Goal: Task Accomplishment & Management: Use online tool/utility

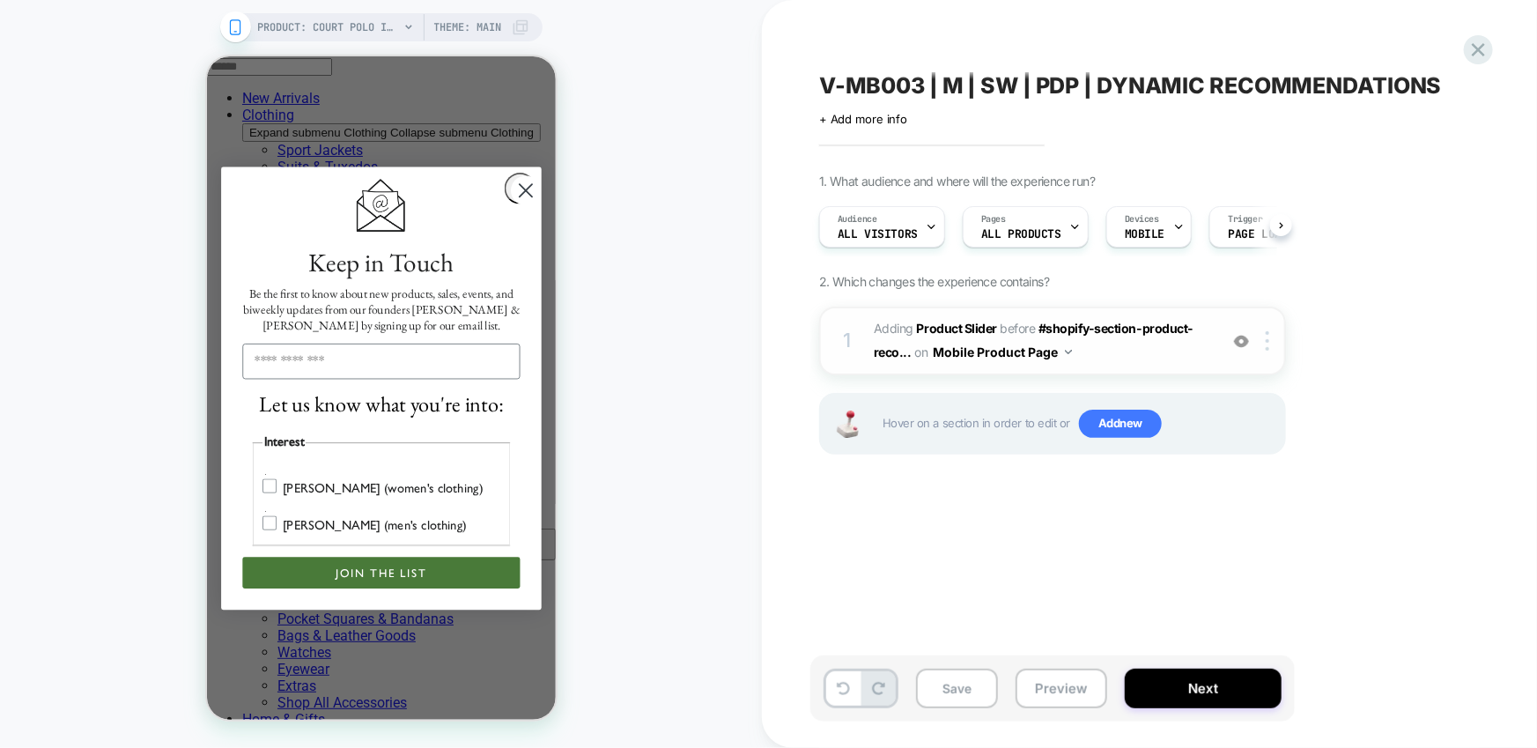
click at [1125, 352] on span "#_loomi_addon_1751999925582 Adding Product Slider BEFORE #shopify-section-produ…" at bounding box center [1042, 341] width 336 height 48
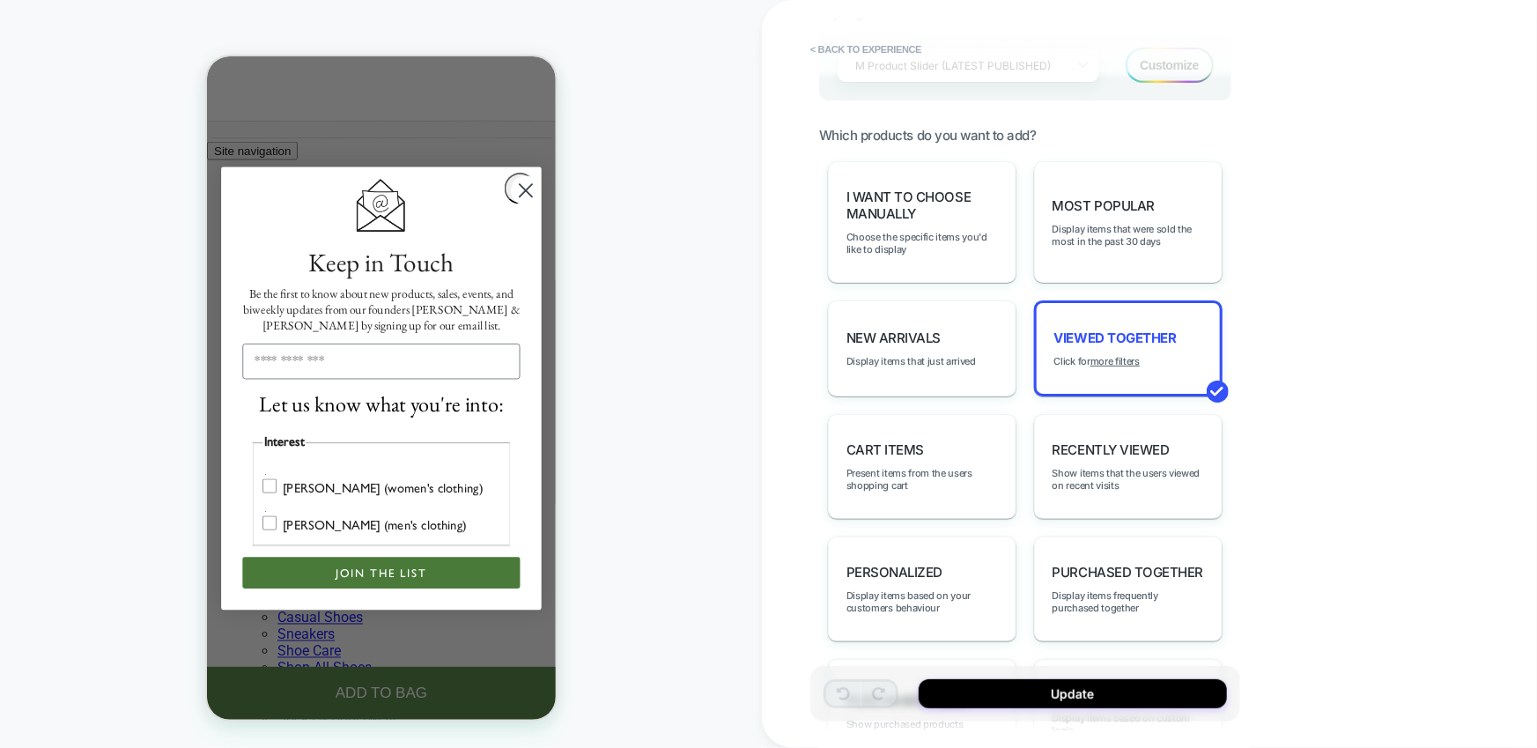
scroll to position [771, 0]
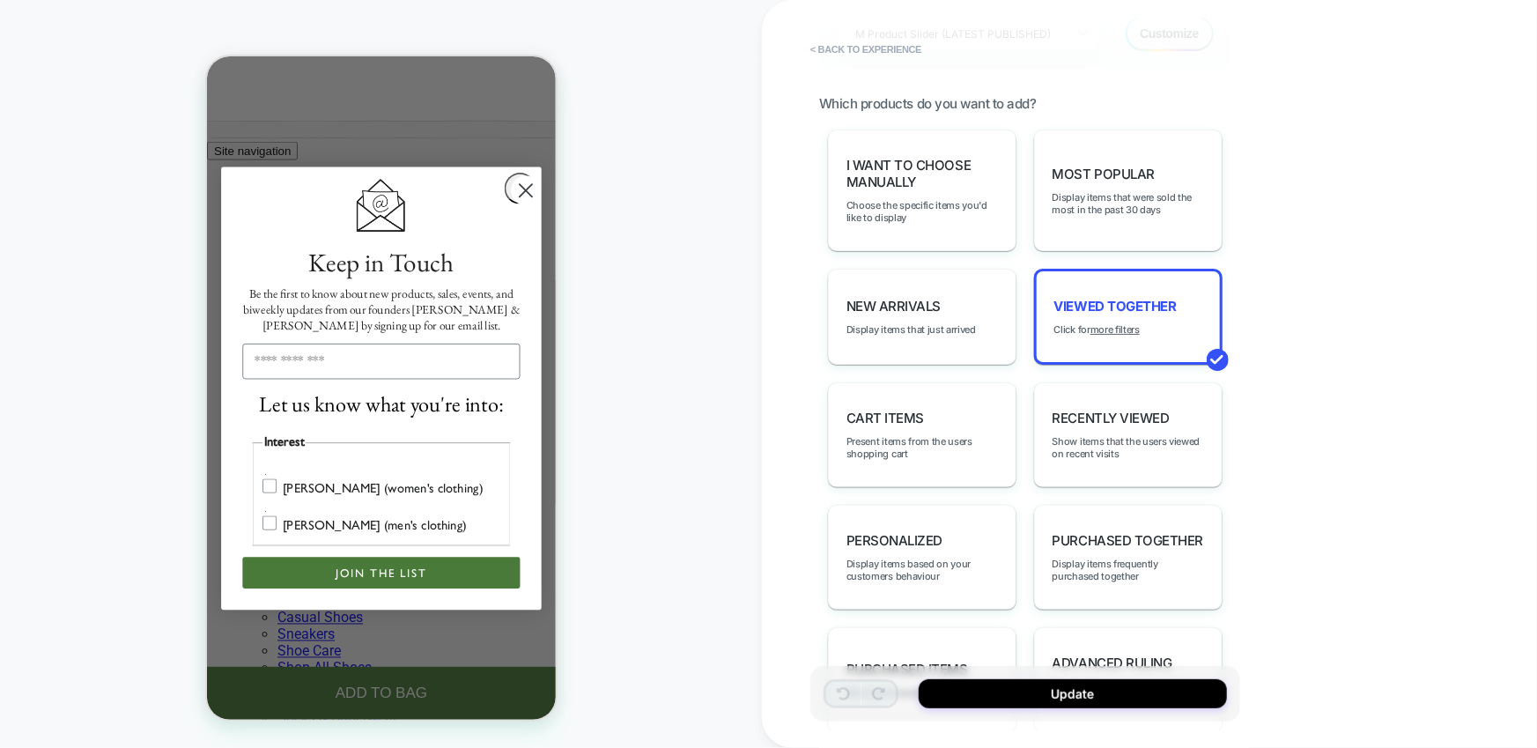
click at [543, 78] on div "Close dialog Keep in Touch Be the first to know about new products, sales, even…" at bounding box center [380, 387] width 349 height 663
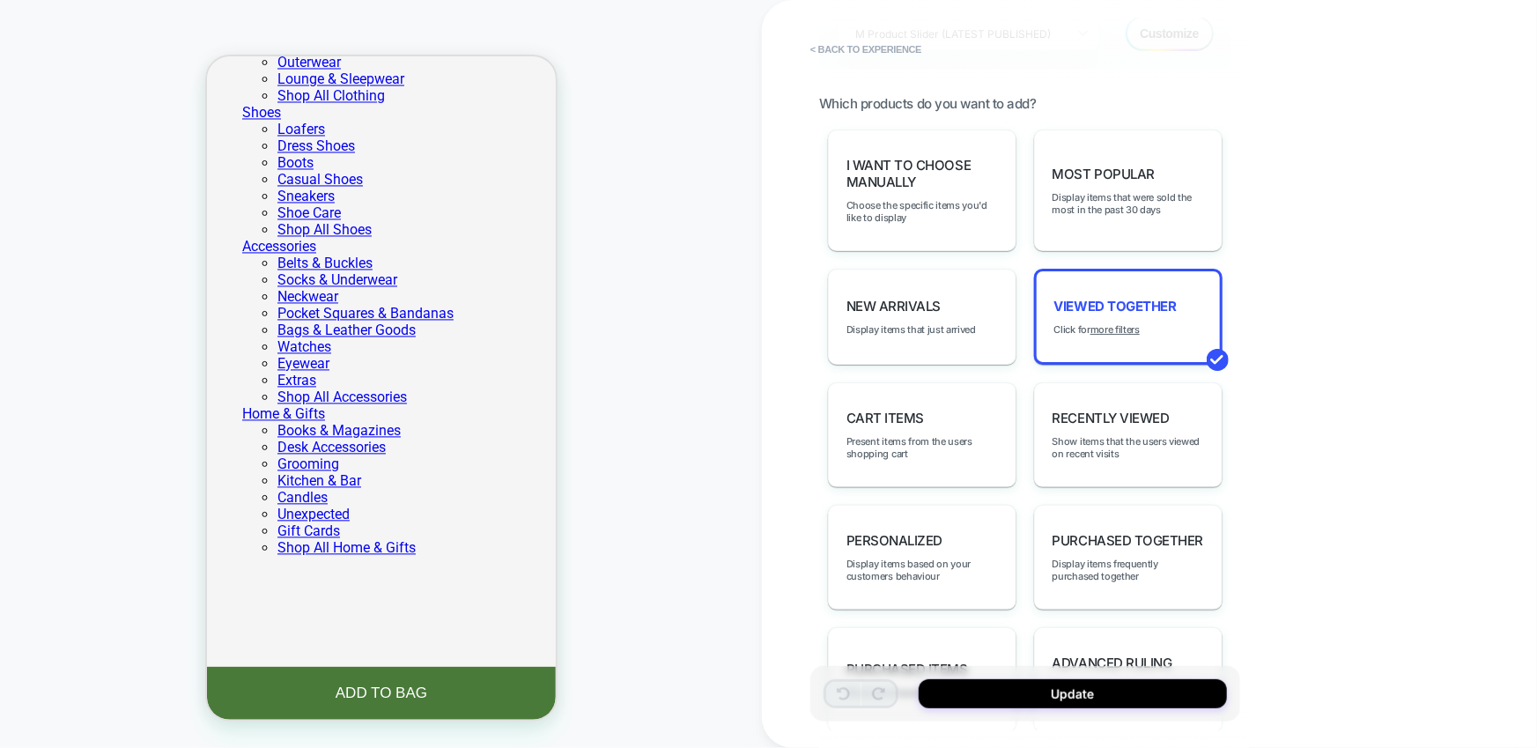
scroll to position [1734, 0]
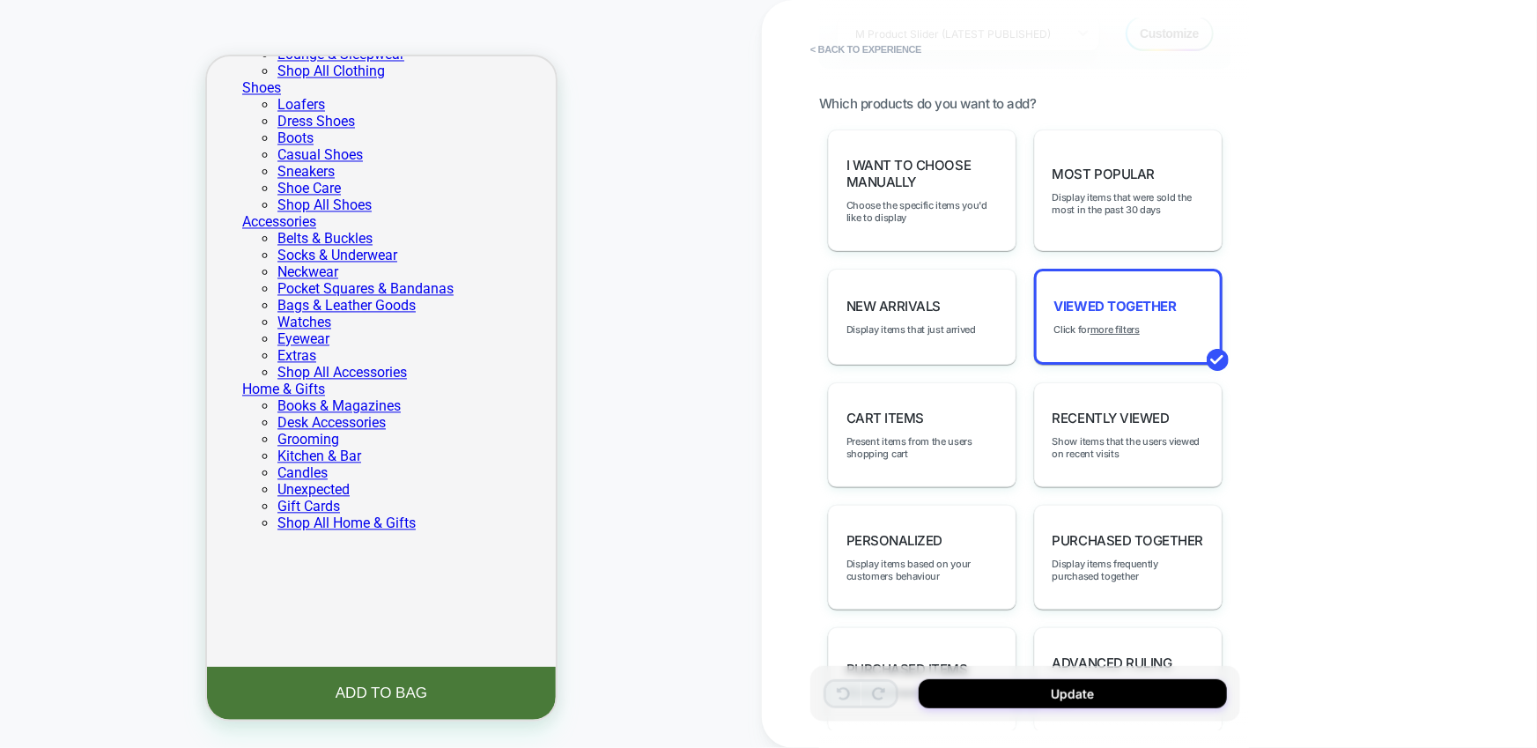
drag, startPoint x: 390, startPoint y: 297, endPoint x: 506, endPoint y: 300, distance: 115.5
drag, startPoint x: 570, startPoint y: 313, endPoint x: 676, endPoint y: 305, distance: 106.0
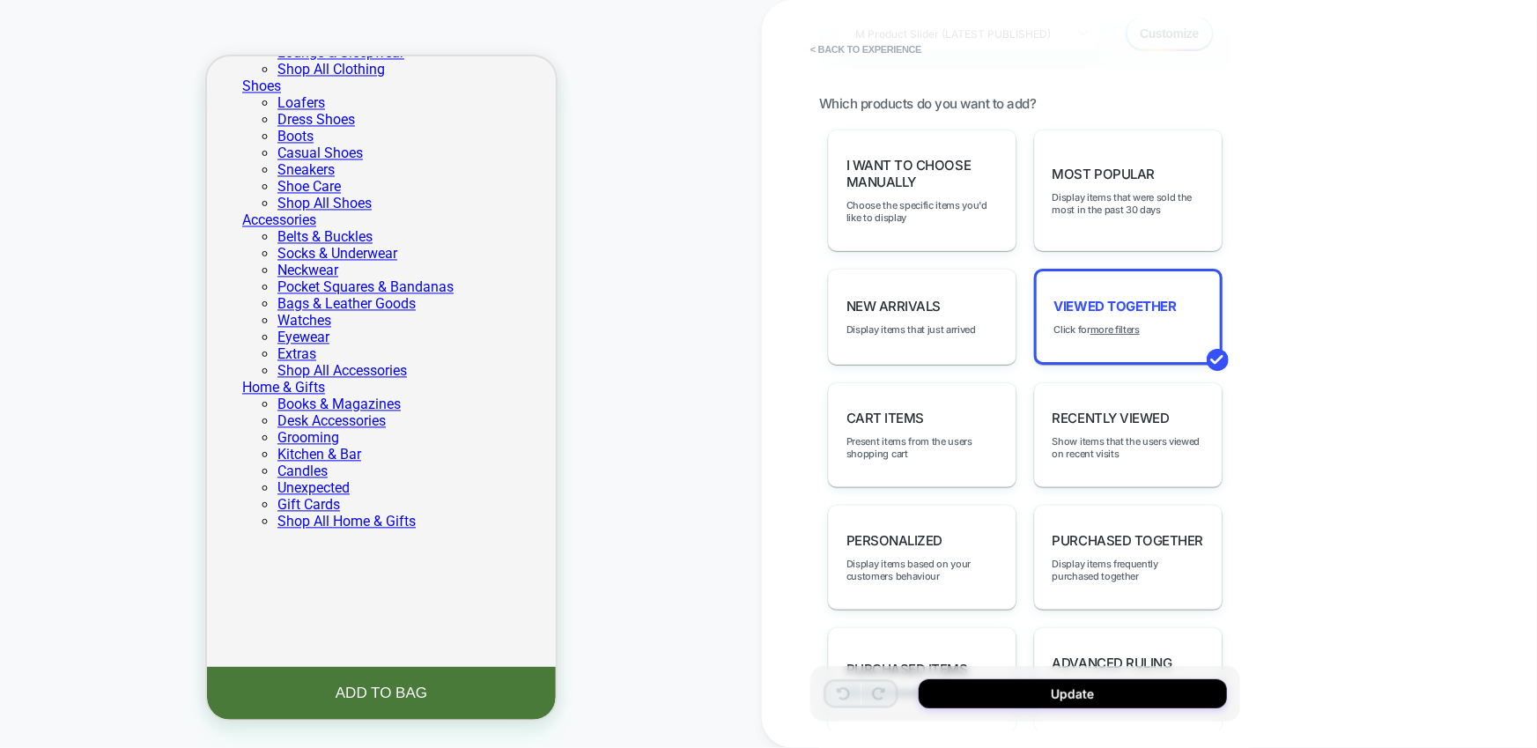
click at [1354, 164] on div "**********" at bounding box center [1149, 374] width 775 height 748
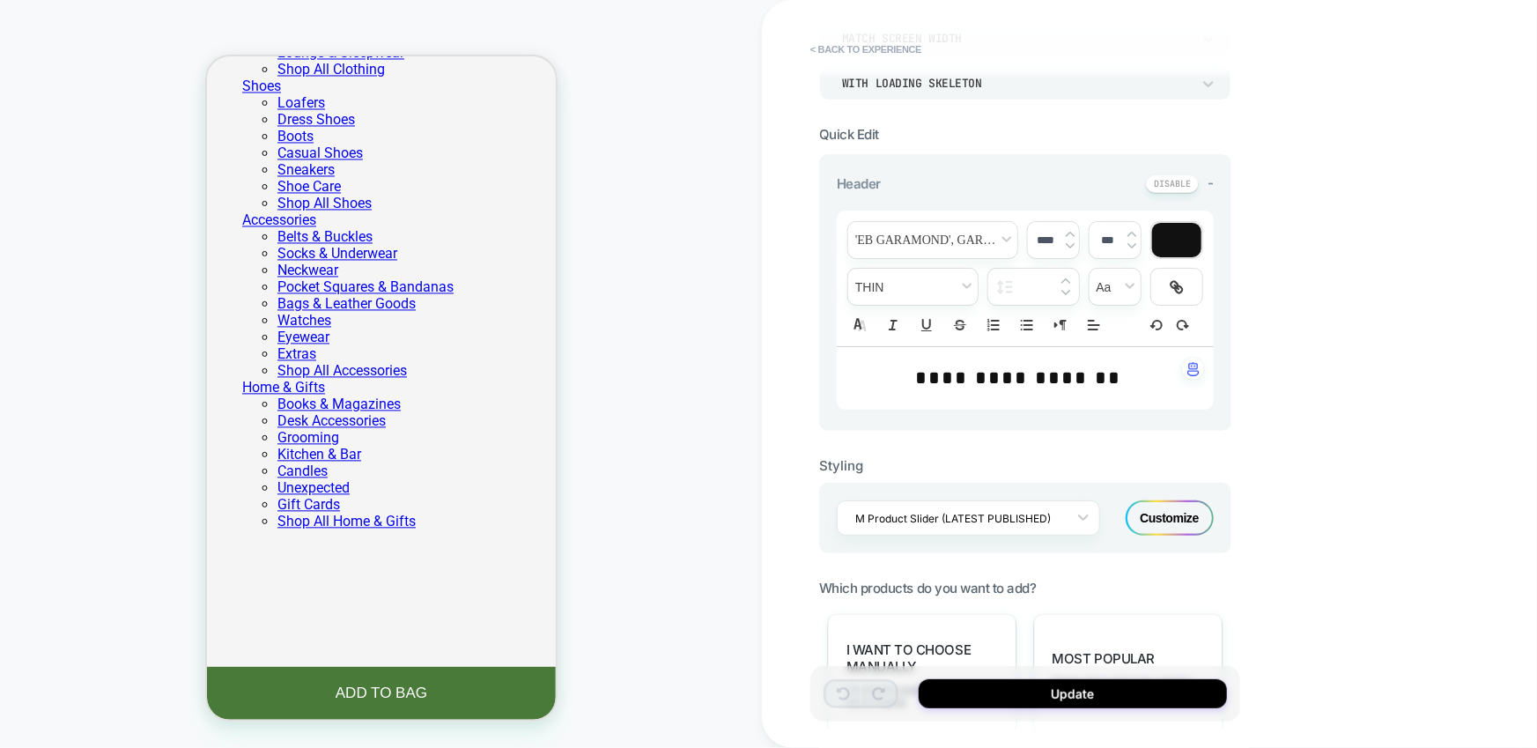
scroll to position [0, 0]
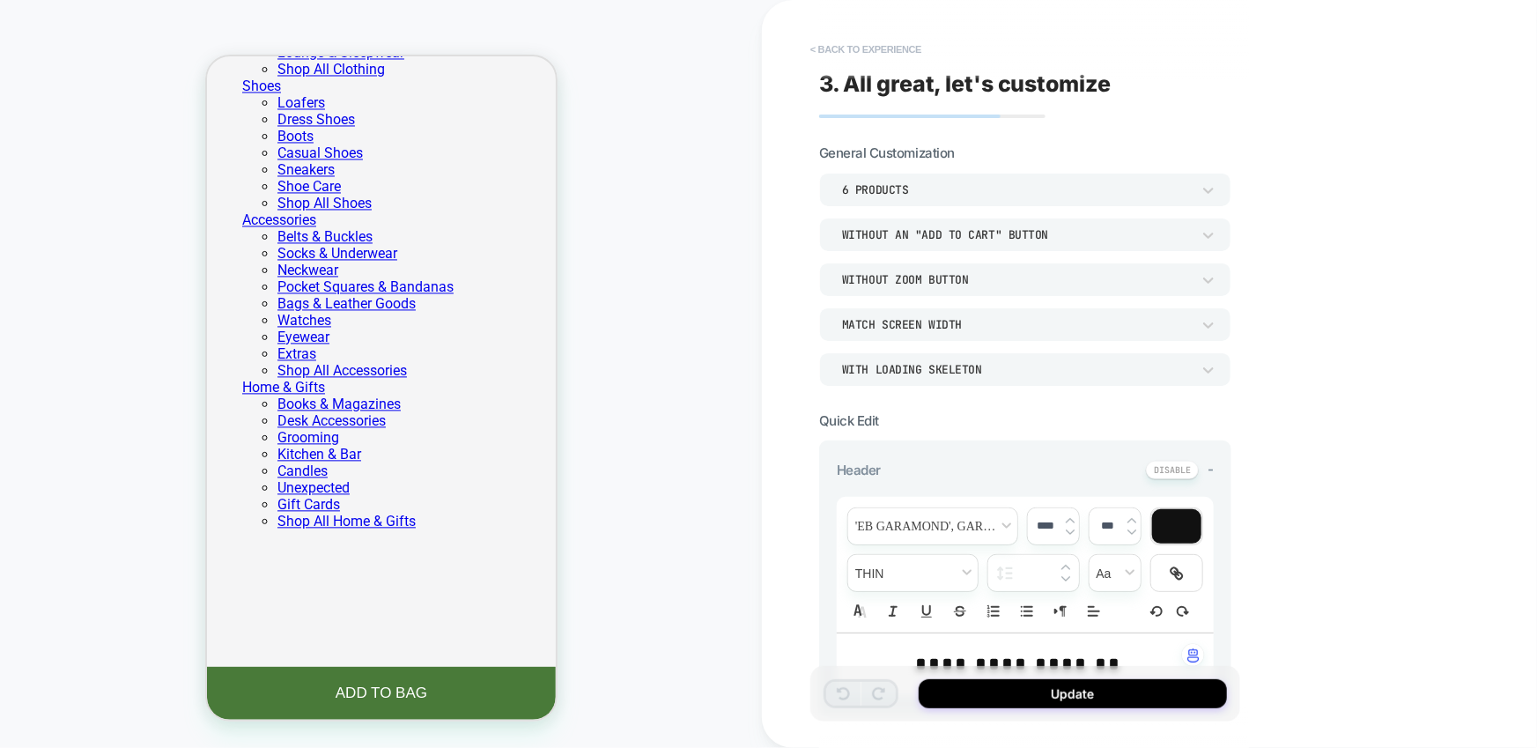
click at [881, 48] on button "< Back to experience" at bounding box center [866, 49] width 129 height 28
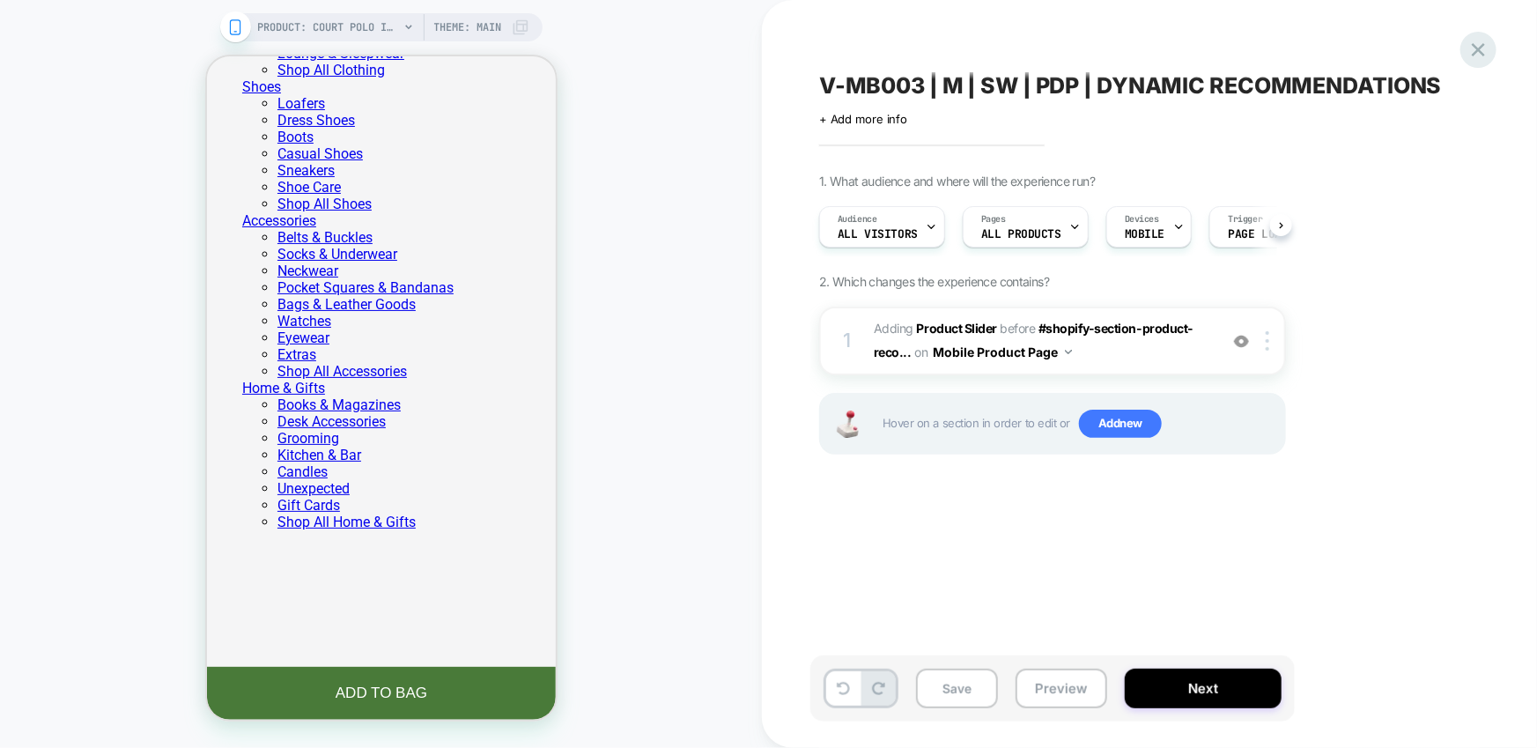
click at [1483, 50] on icon at bounding box center [1479, 50] width 24 height 24
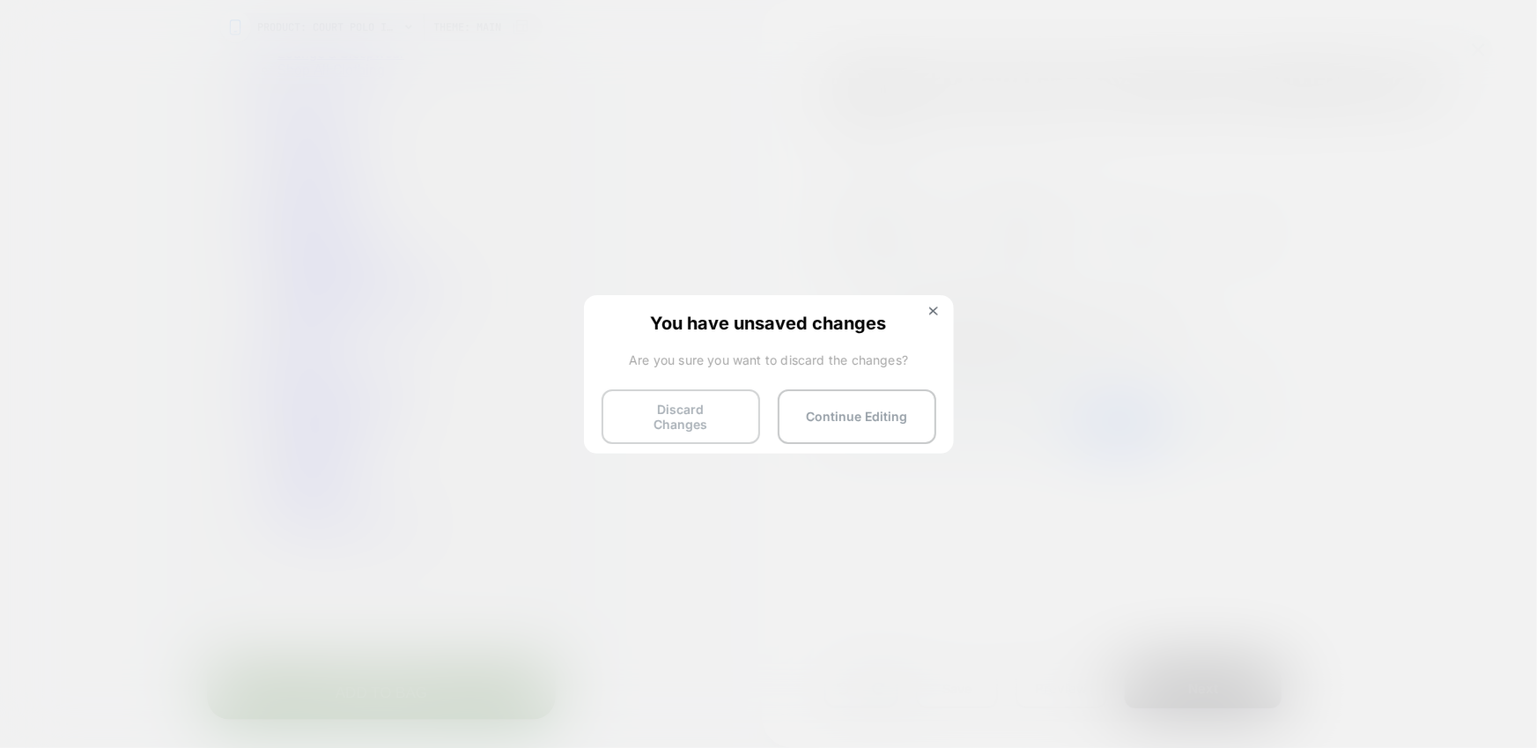
click at [683, 404] on button "Discard Changes" at bounding box center [681, 416] width 159 height 55
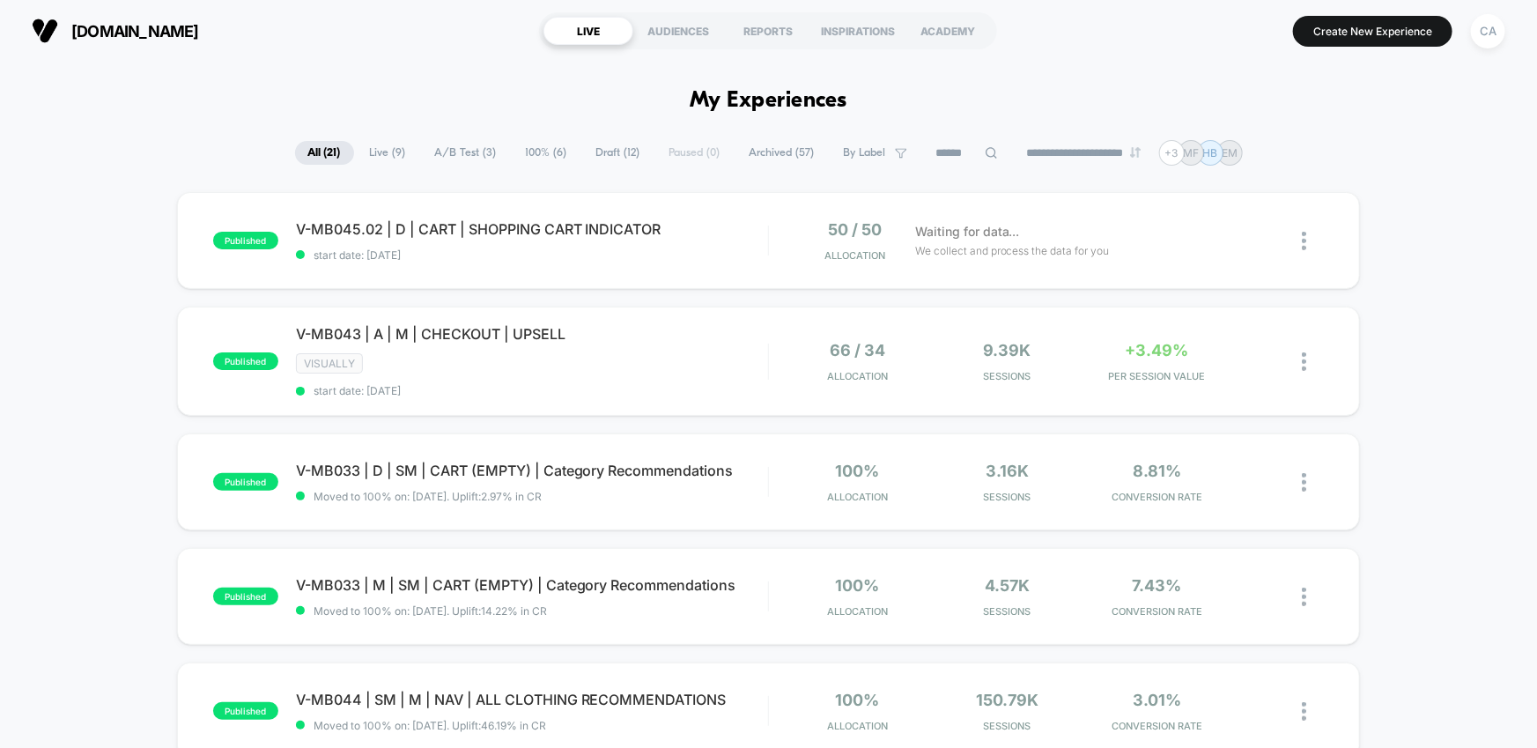
click at [1476, 14] on button "CA" at bounding box center [1488, 31] width 45 height 36
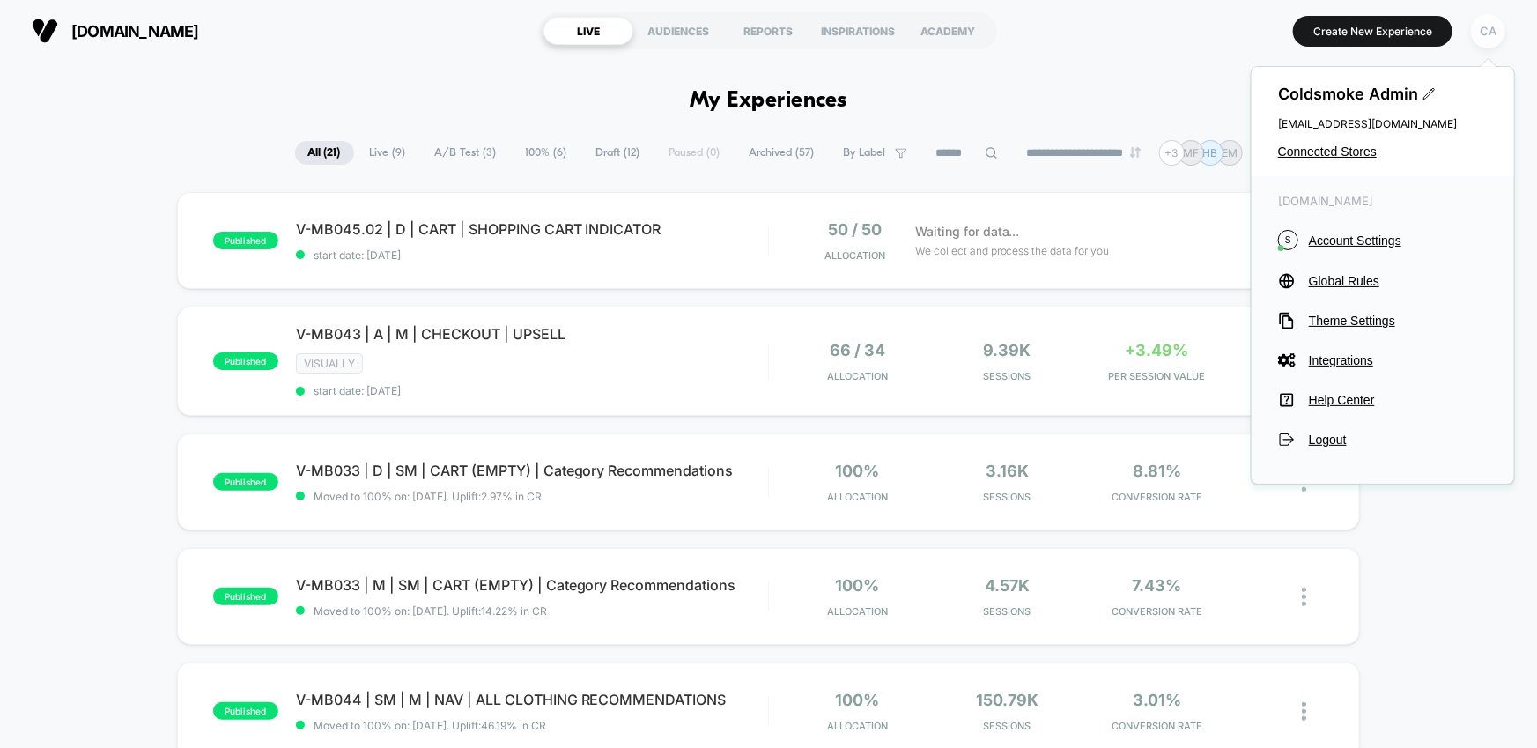
click at [1487, 27] on div "CA" at bounding box center [1488, 31] width 34 height 34
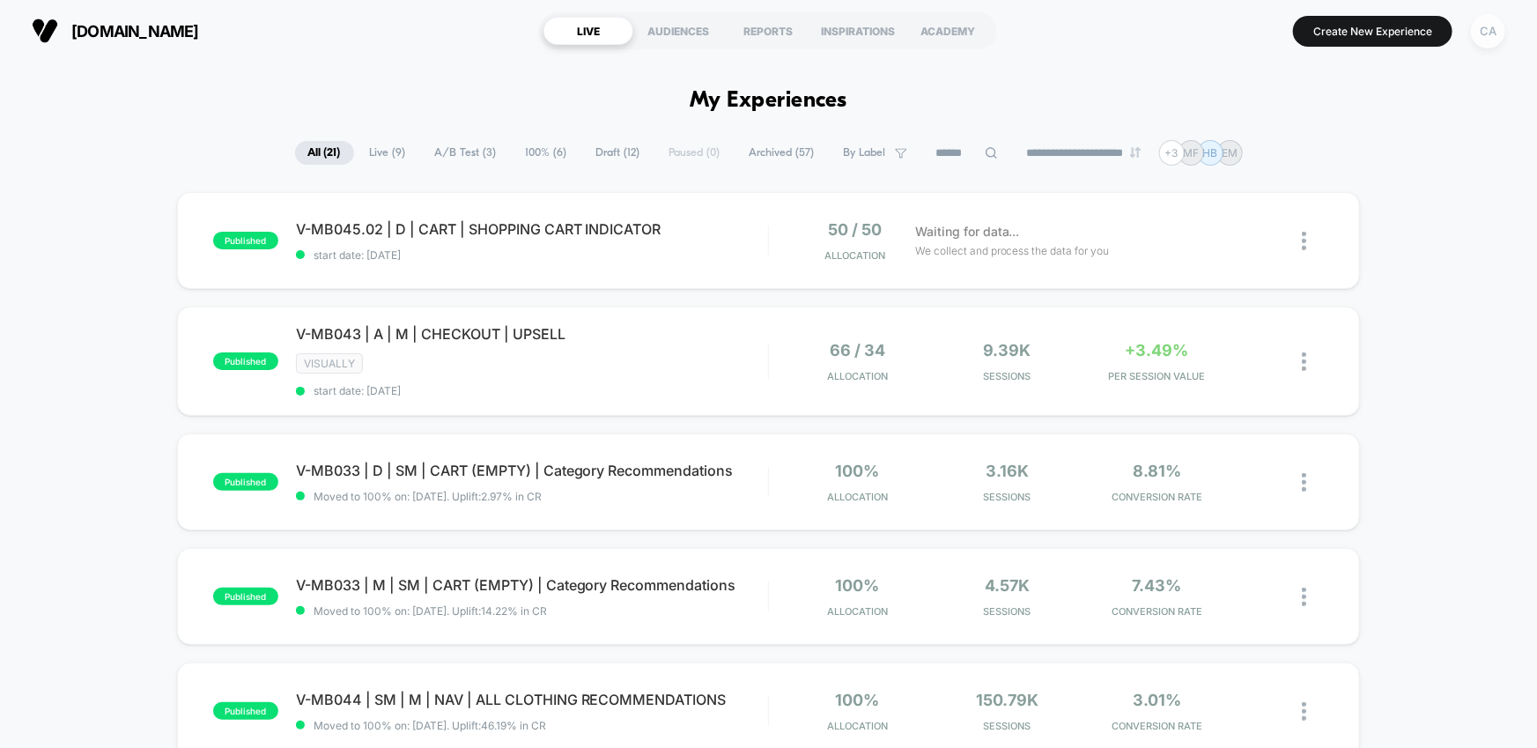
click at [1476, 34] on div "CA" at bounding box center [1488, 31] width 34 height 34
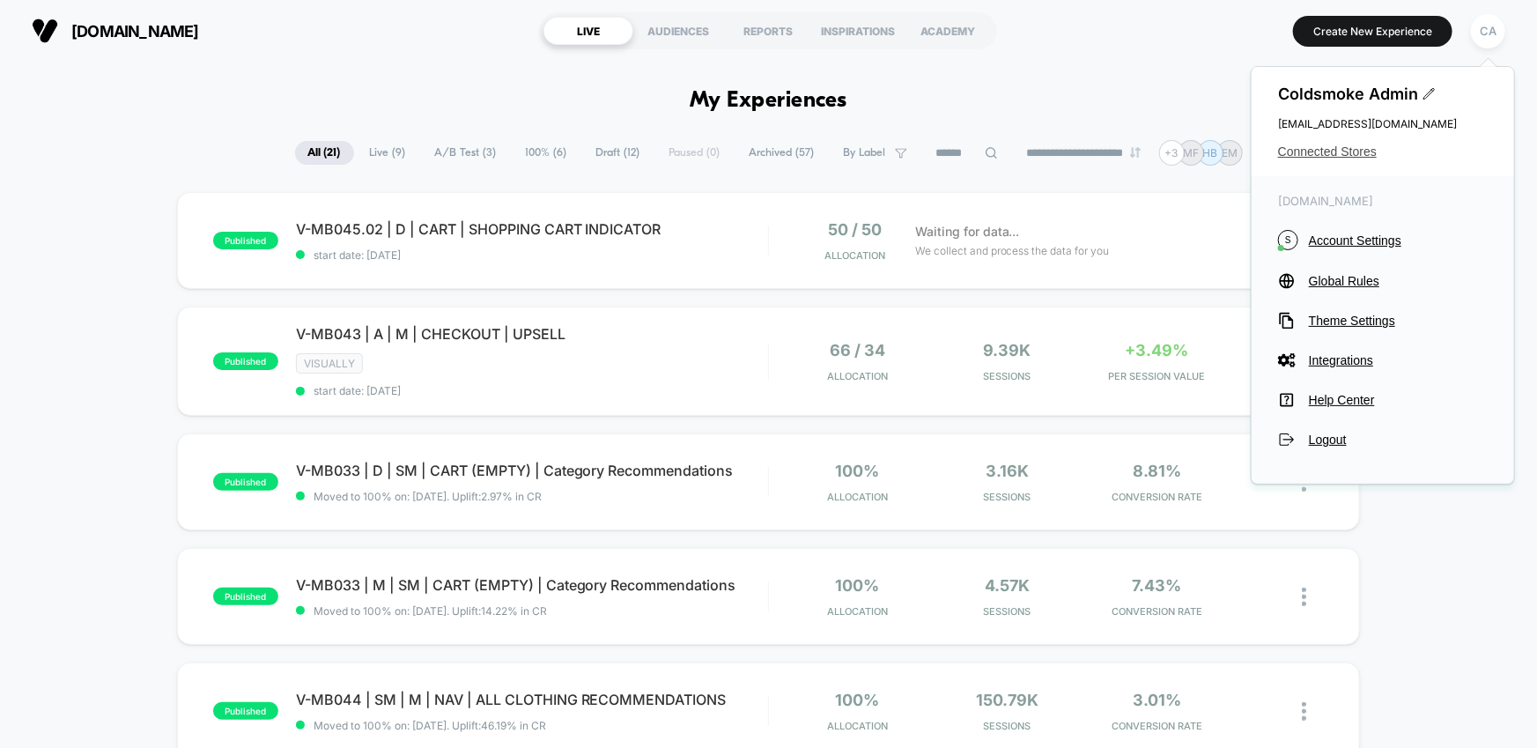
click at [1299, 158] on span "Connected Stores" at bounding box center [1383, 151] width 210 height 14
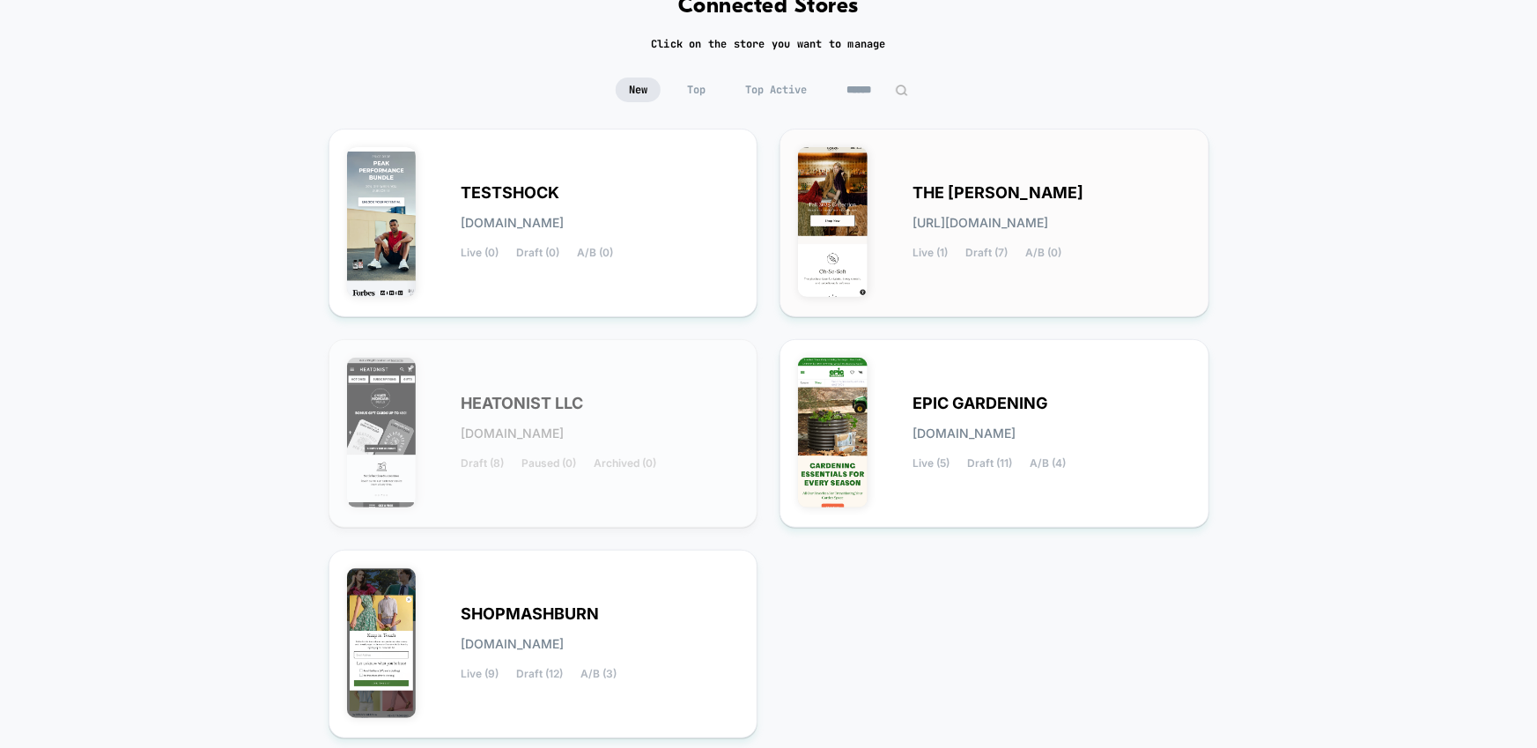
scroll to position [180, 0]
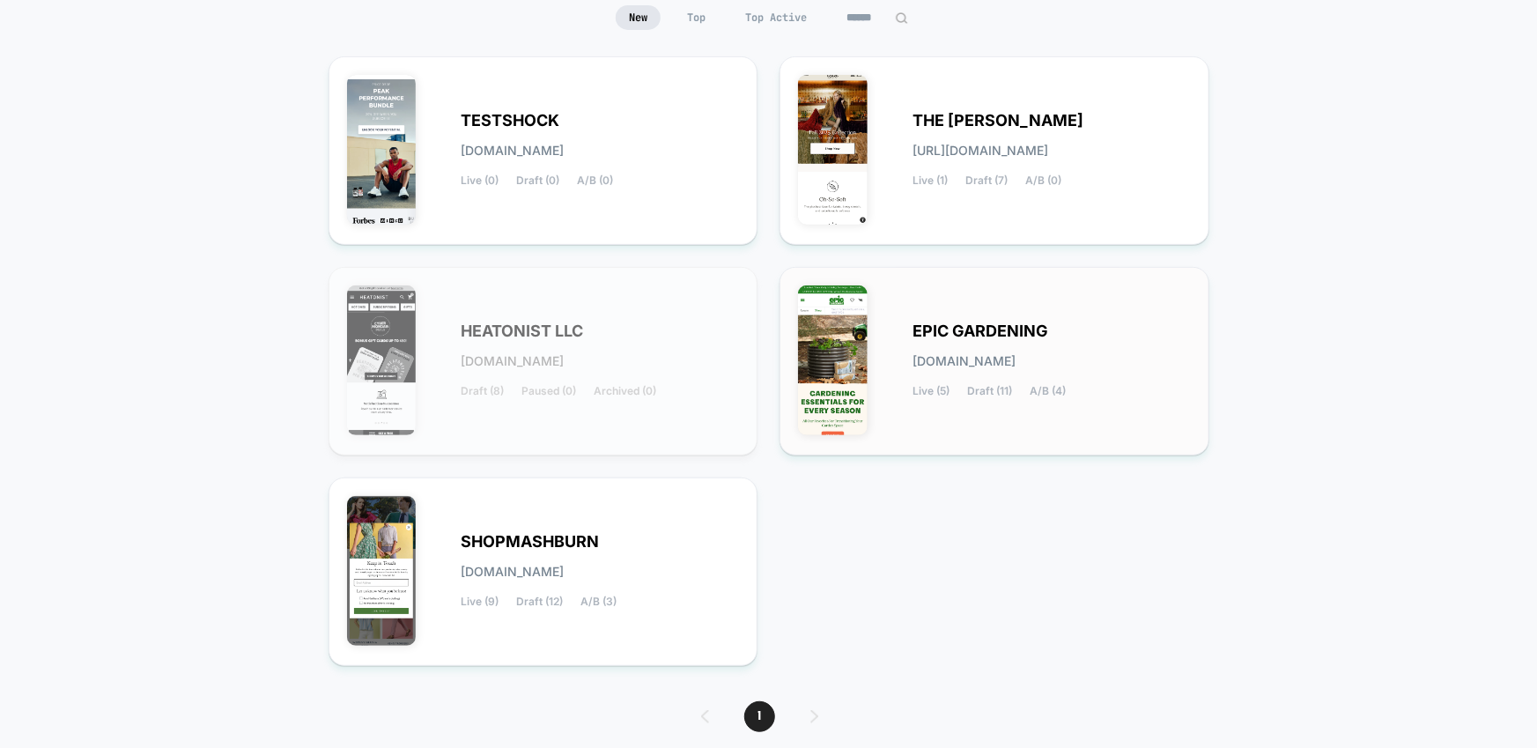
click at [993, 349] on div "EPIC GARDENING [DOMAIN_NAME] Live (5) Draft (11) A/B (4)" at bounding box center [1052, 361] width 278 height 72
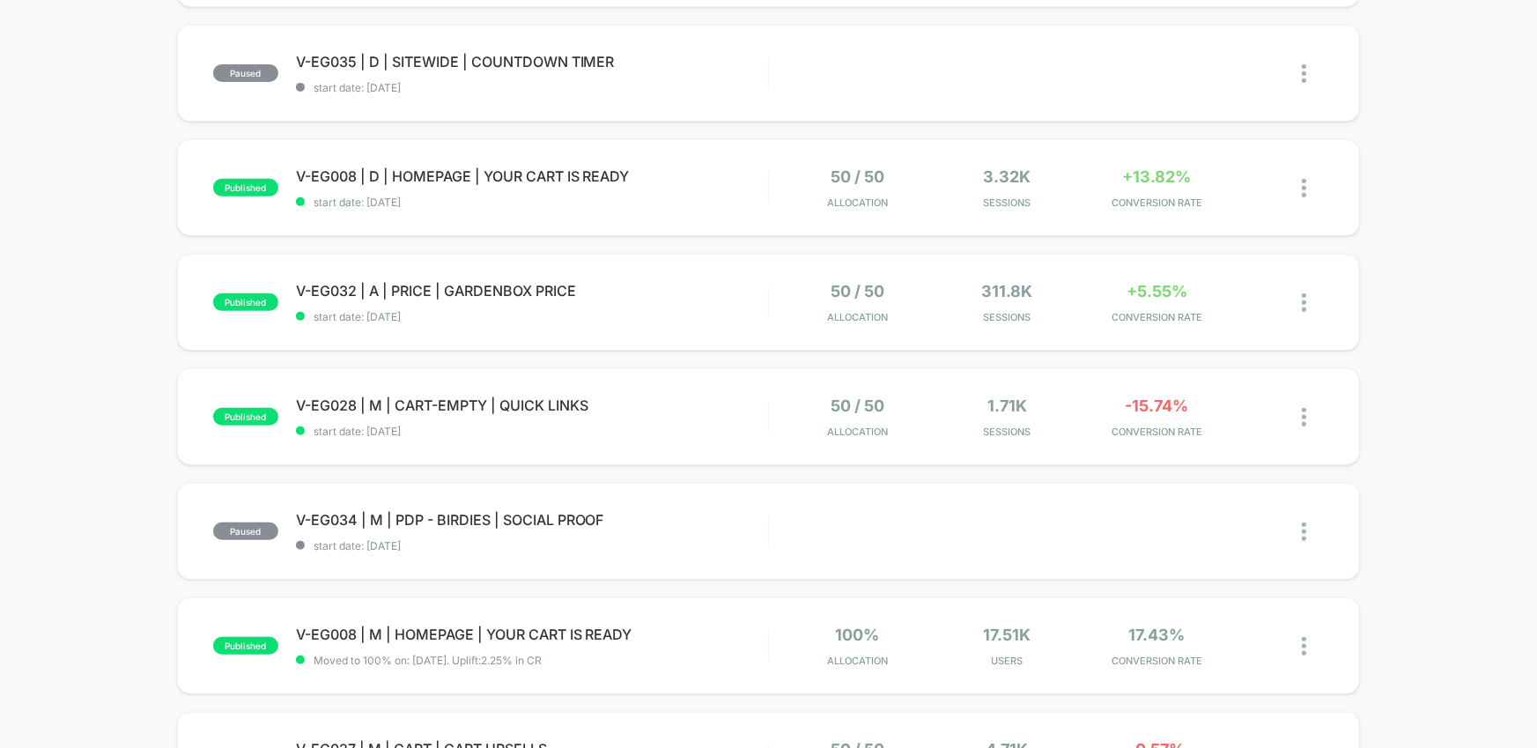
scroll to position [363, 0]
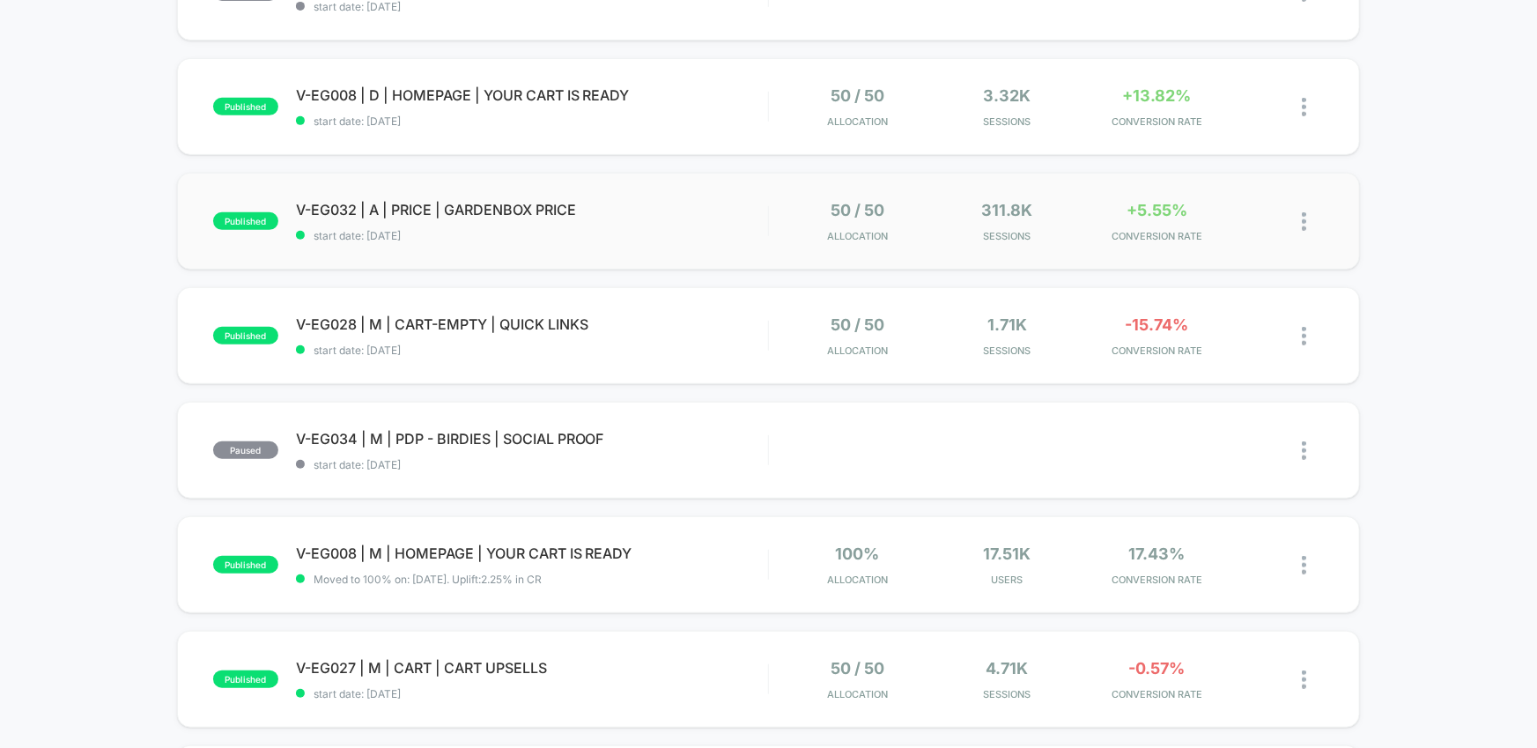
click at [714, 253] on div "published V-EG032 | A | PRICE | GARDENBOX PRICE start date: [DATE] 50 / 50 Allo…" at bounding box center [769, 221] width 1184 height 97
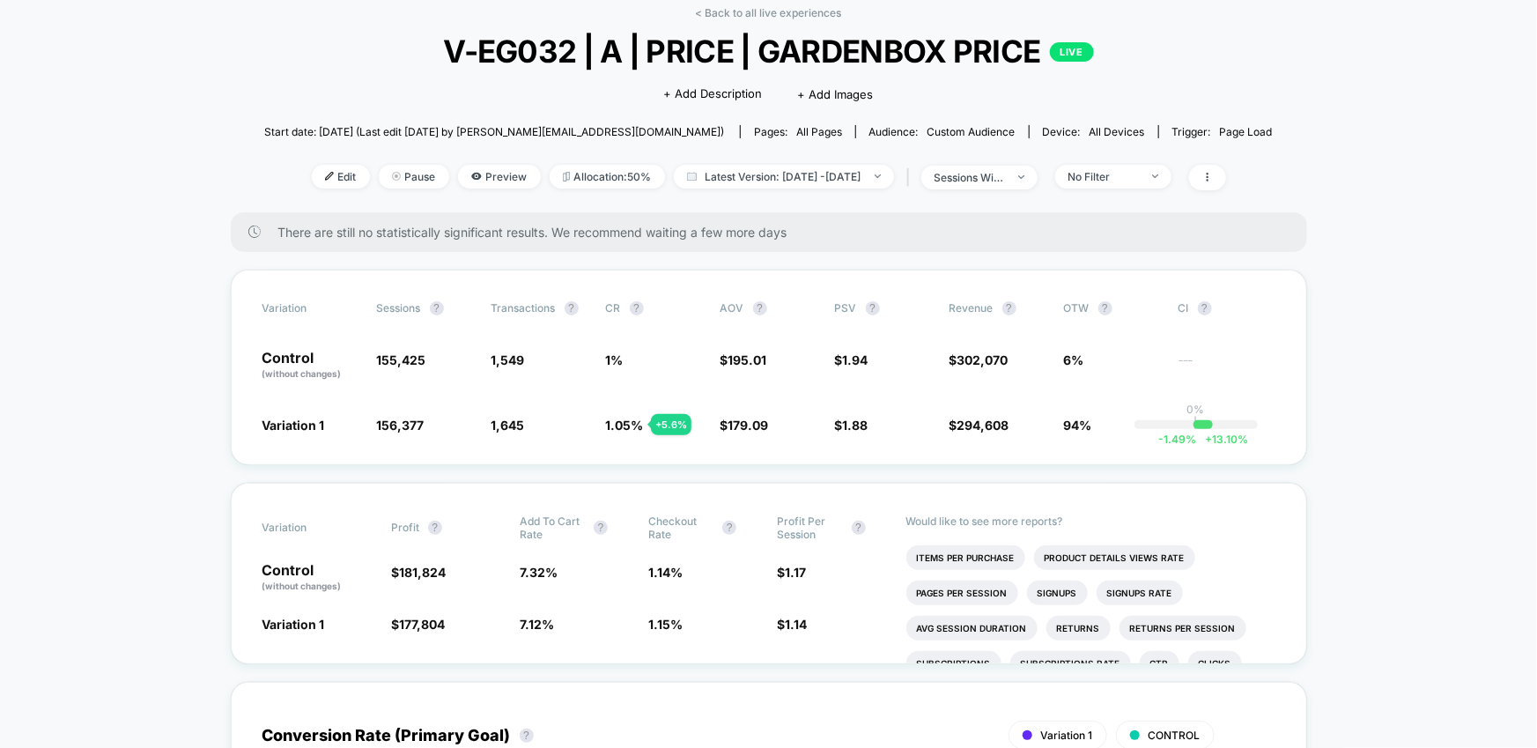
scroll to position [88, 0]
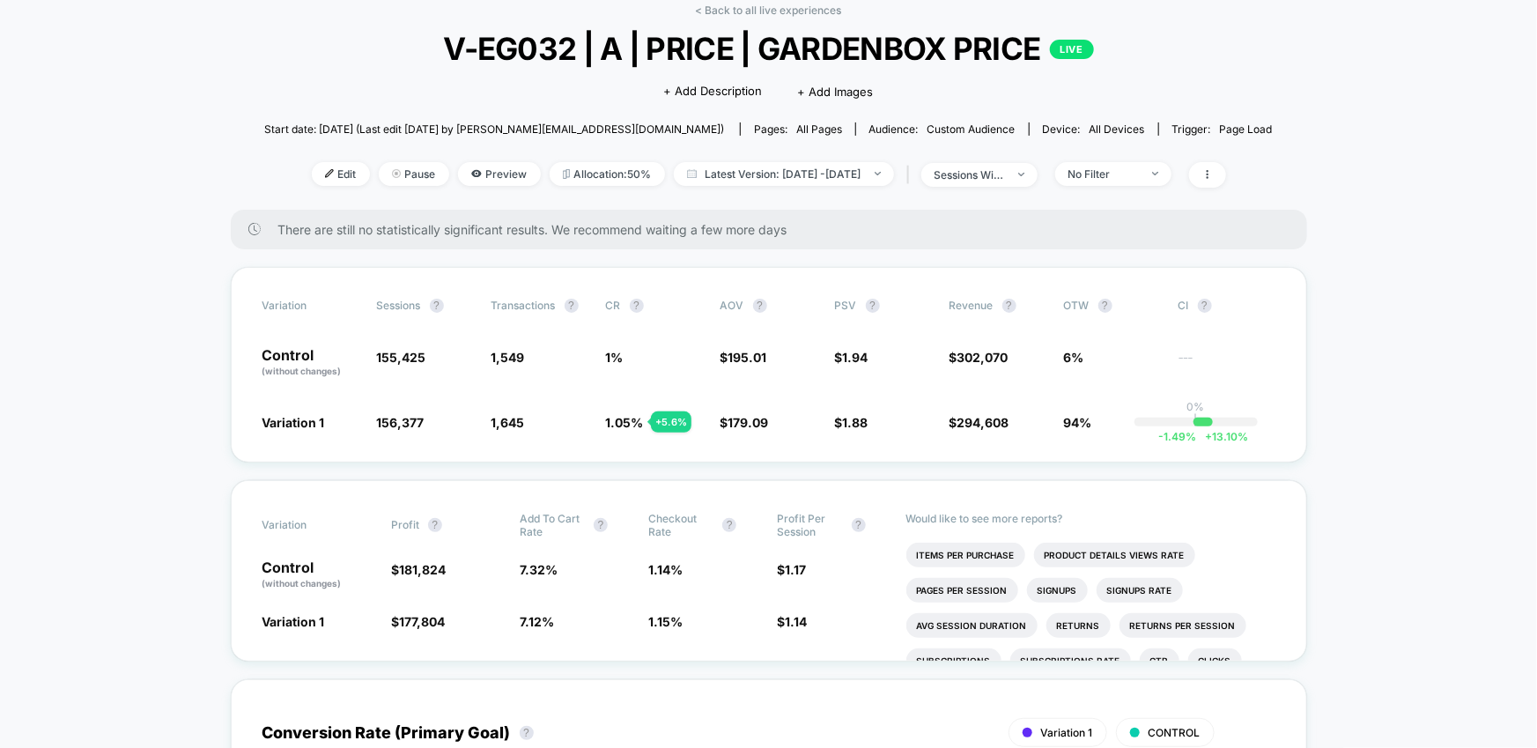
click at [482, 33] on span "V-EG032 | A | PRICE | GARDENBOX PRICE LIVE" at bounding box center [768, 48] width 907 height 37
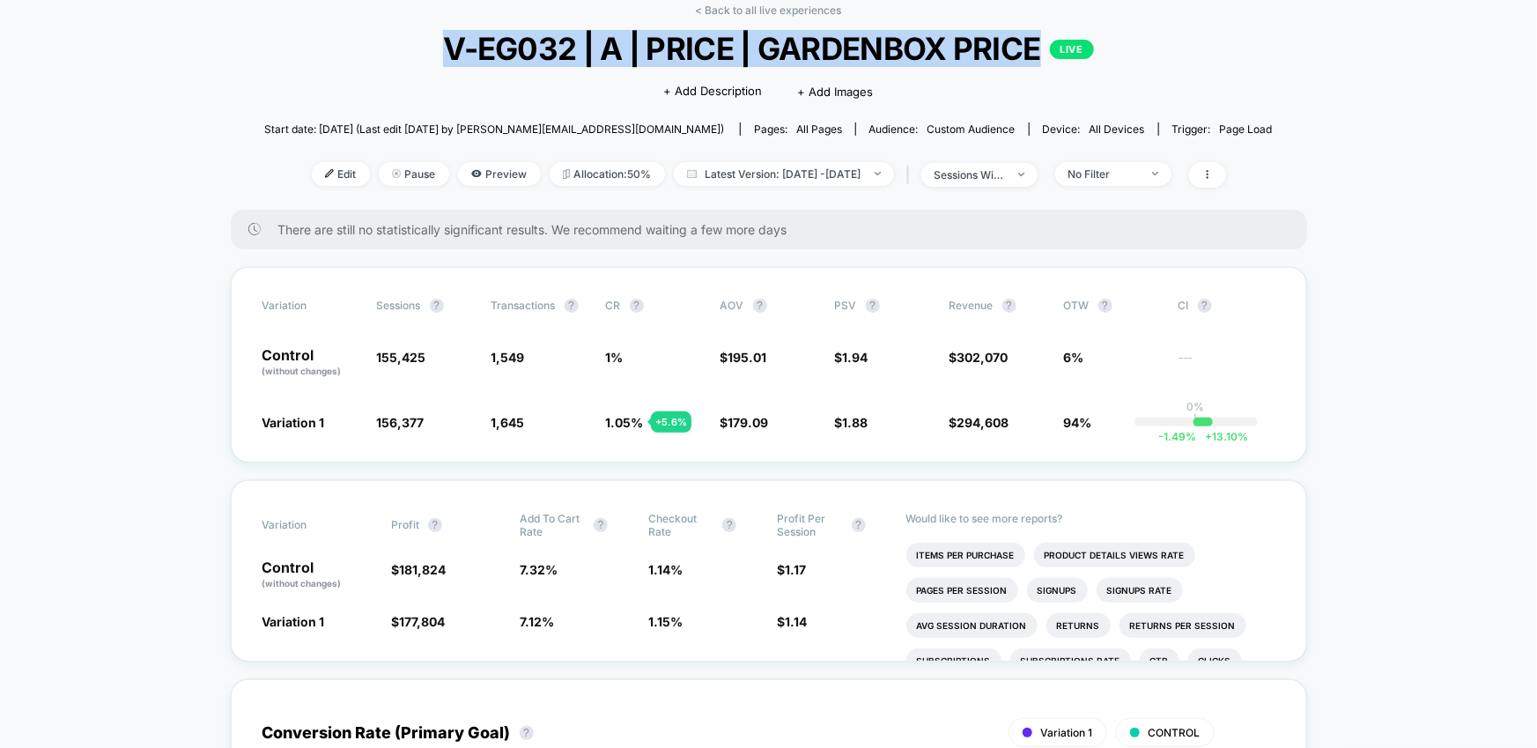
drag, startPoint x: 582, startPoint y: 49, endPoint x: 1037, endPoint y: 56, distance: 454.6
click at [1037, 56] on span "V-EG032 | A | PRICE | GARDENBOX PRICE LIVE" at bounding box center [768, 48] width 907 height 37
copy span "V-EG032 | A | PRICE | GARDENBOX PRICE"
